Goal: Subscribe to service/newsletter

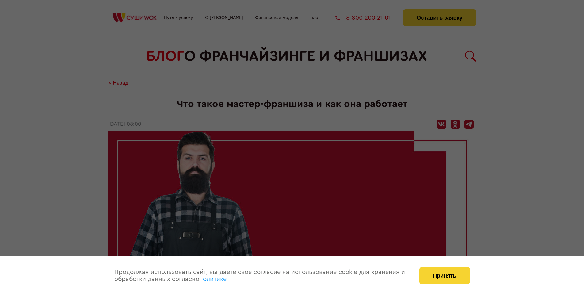
scroll to position [869, 0]
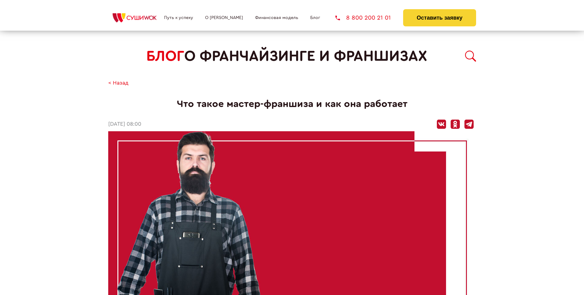
scroll to position [869, 0]
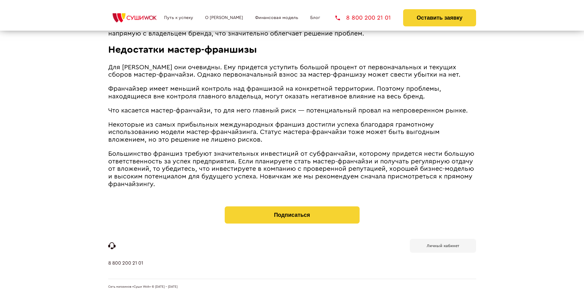
click at [443, 245] on b "Личный кабинет" at bounding box center [443, 246] width 32 height 4
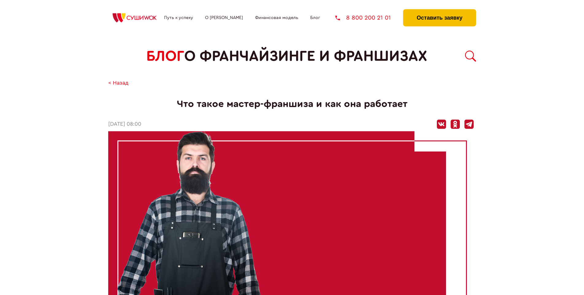
click at [439, 11] on button "Оставить заявку" at bounding box center [439, 17] width 73 height 17
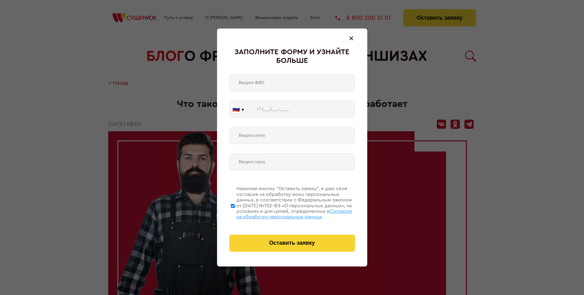
click at [284, 213] on span "Согласии на обработку персональных данных" at bounding box center [294, 214] width 116 height 10
click at [235, 213] on input "Нажимая кнопку “Оставить заявку”, я даю свое согласие на обработку моих персона…" at bounding box center [233, 205] width 4 height 49
checkbox input "false"
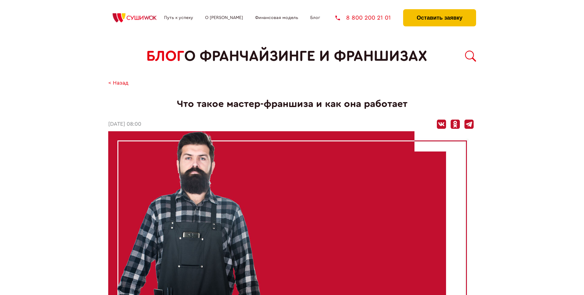
click at [439, 11] on button "Оставить заявку" at bounding box center [439, 17] width 73 height 17
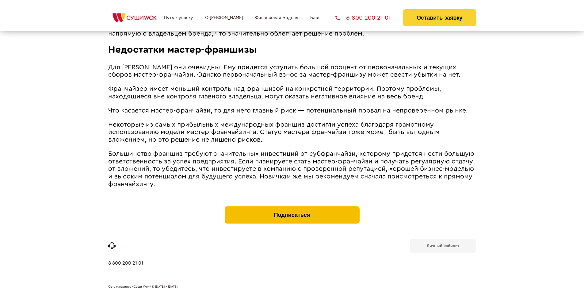
click at [292, 208] on button "Подписаться" at bounding box center [292, 214] width 135 height 17
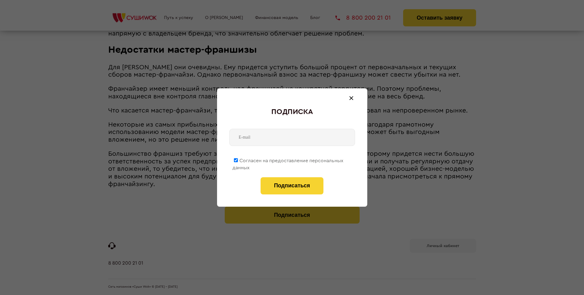
click at [288, 159] on span "Согласен на предоставление персональных данных" at bounding box center [287, 164] width 111 height 12
click at [238, 159] on input "Согласен на предоставление персональных данных" at bounding box center [236, 160] width 4 height 4
checkbox input "false"
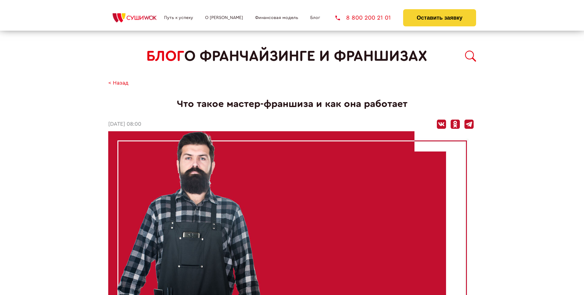
scroll to position [869, 0]
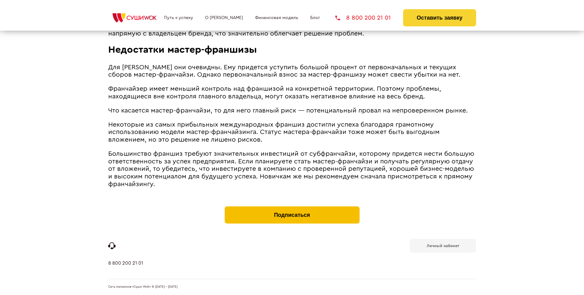
click at [292, 208] on button "Подписаться" at bounding box center [292, 214] width 135 height 17
